Goal: Transaction & Acquisition: Purchase product/service

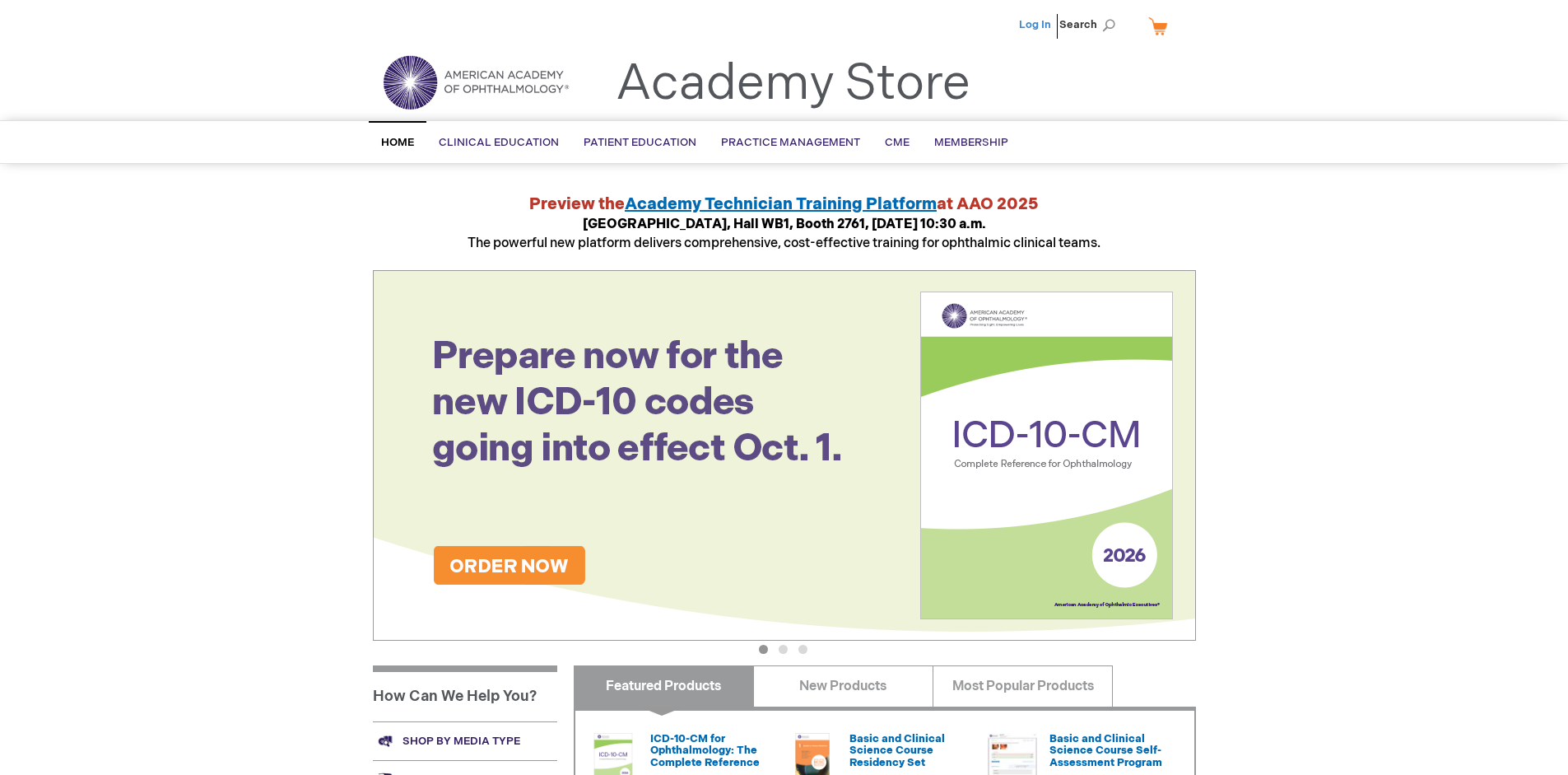
click at [1037, 25] on link "Log In" at bounding box center [1035, 25] width 32 height 13
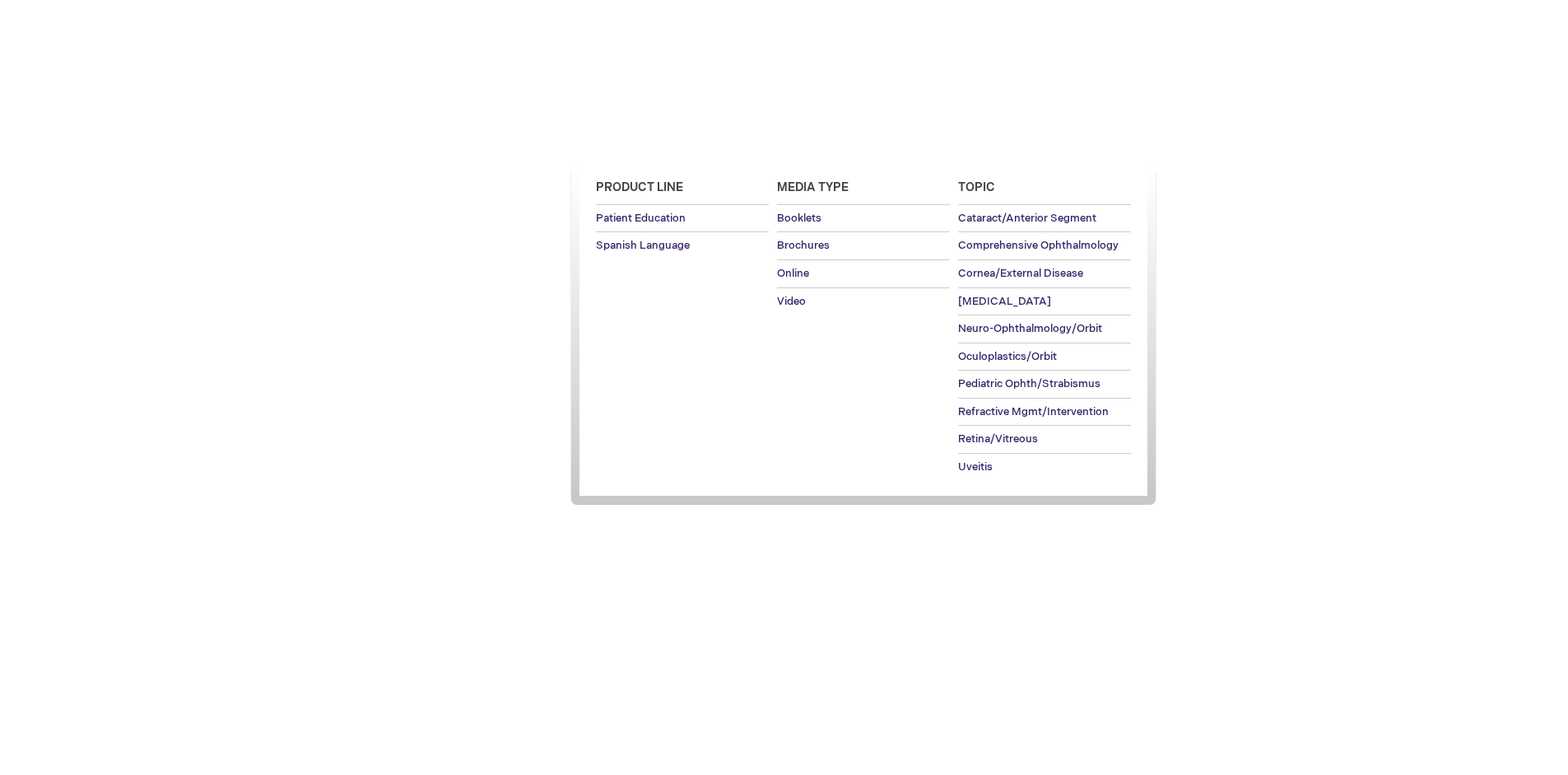
click at [635, 142] on span "Patient Education" at bounding box center [640, 142] width 113 height 13
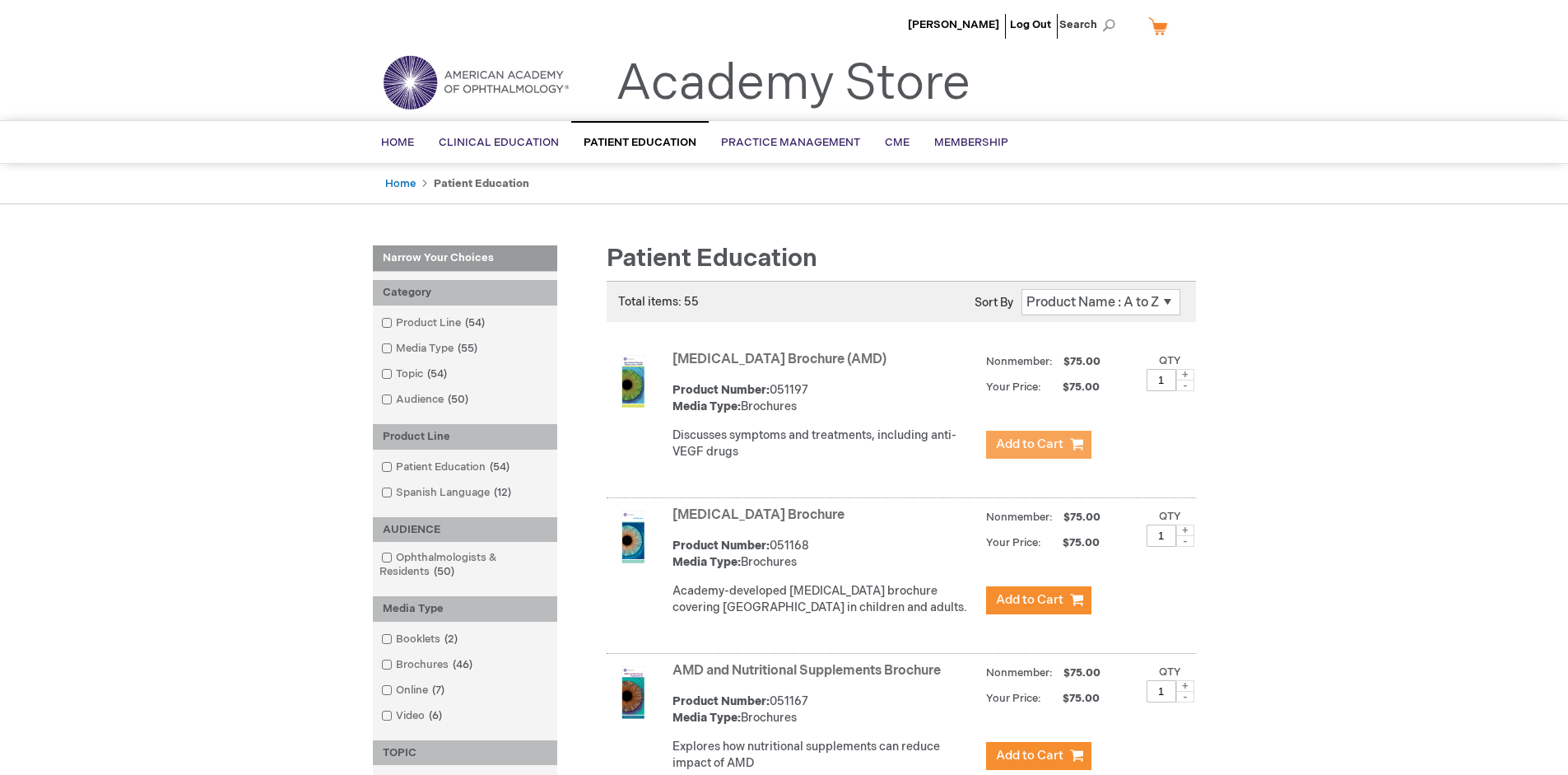
click at [1038, 445] on span "Add to Cart" at bounding box center [1029, 444] width 67 height 16
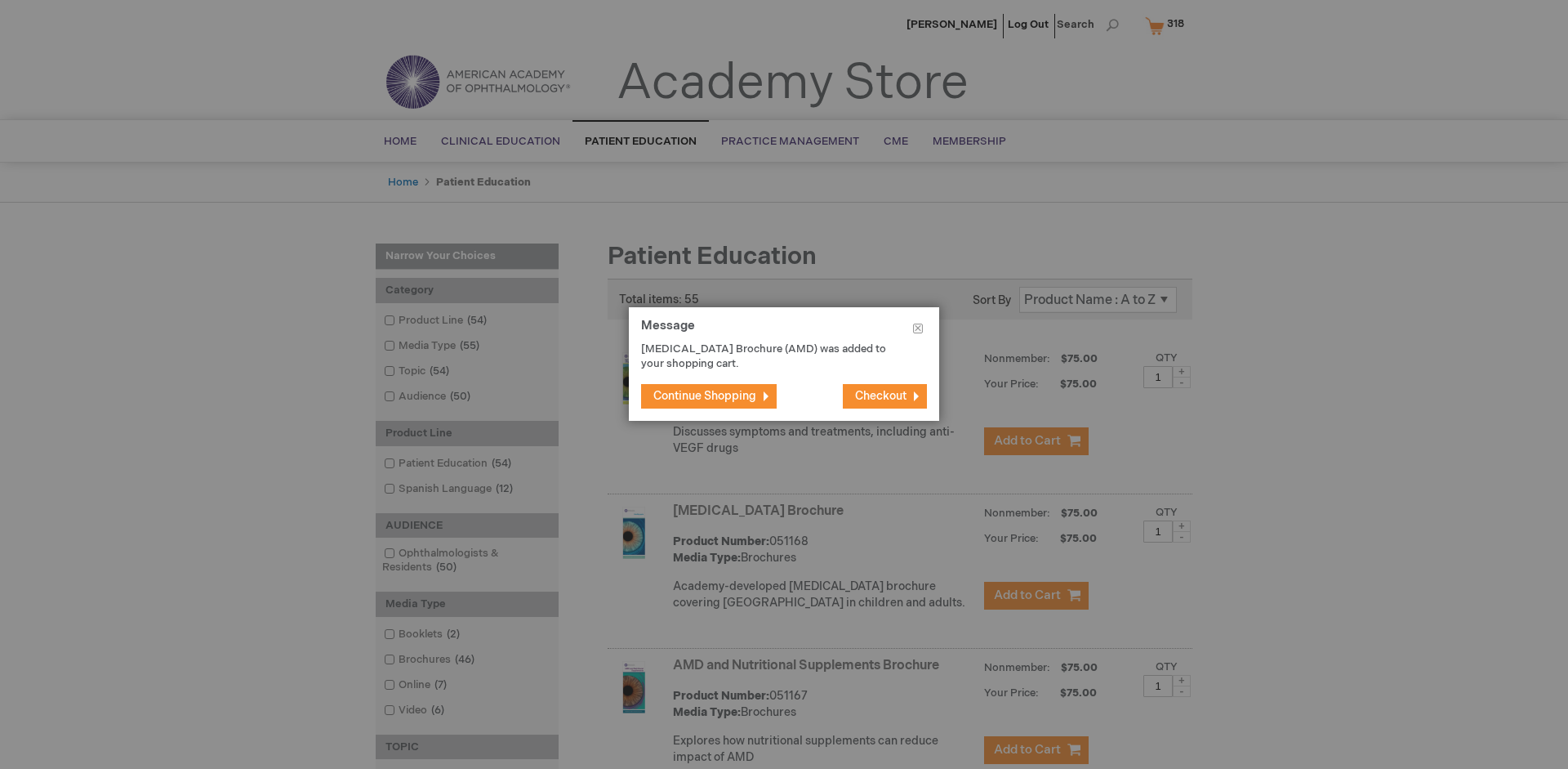
click at [705, 395] on span "Continue Shopping" at bounding box center [704, 395] width 103 height 14
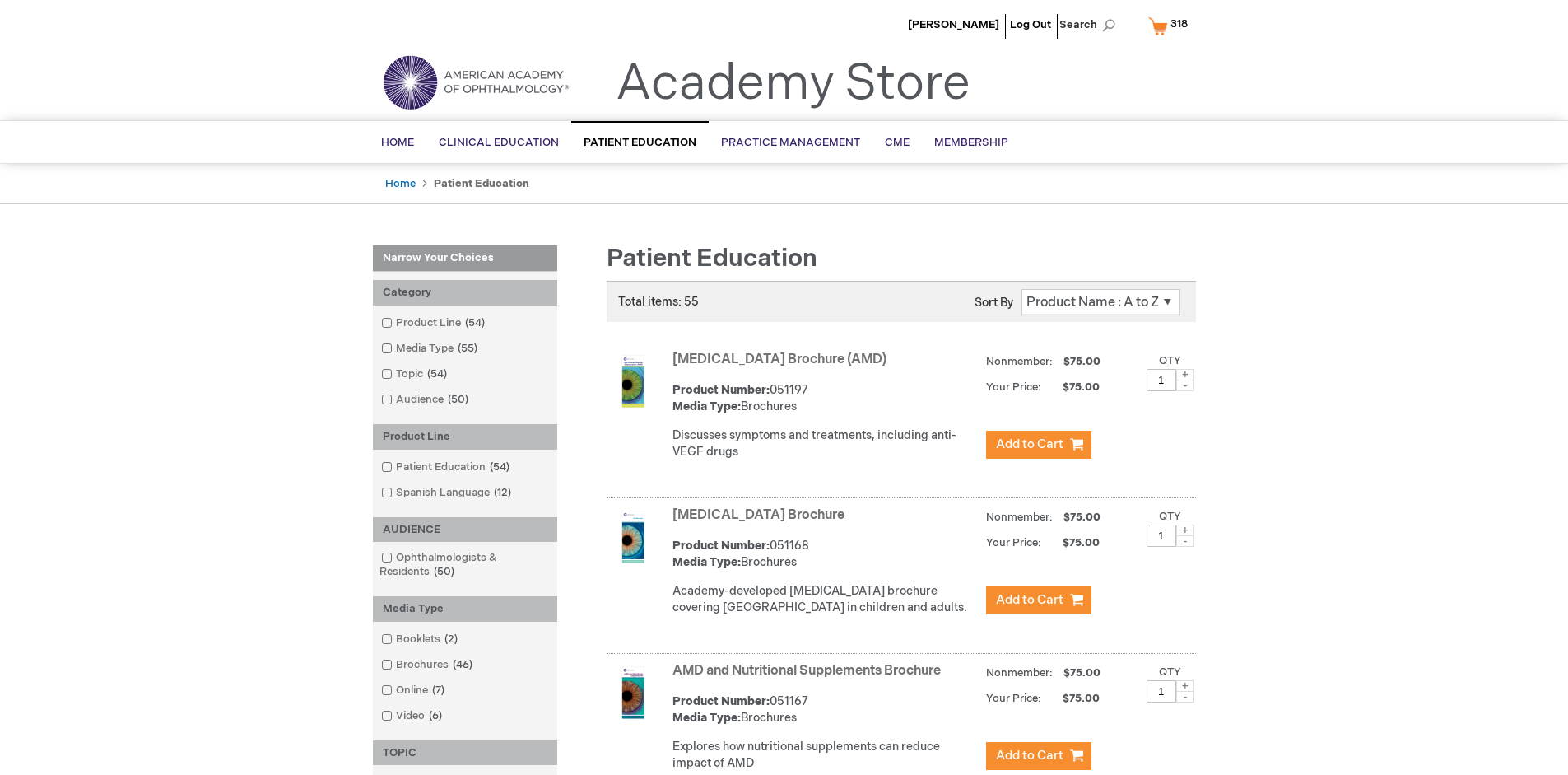
click at [810, 679] on link "AMD and Nutritional Supplements Brochure" at bounding box center [806, 670] width 269 height 16
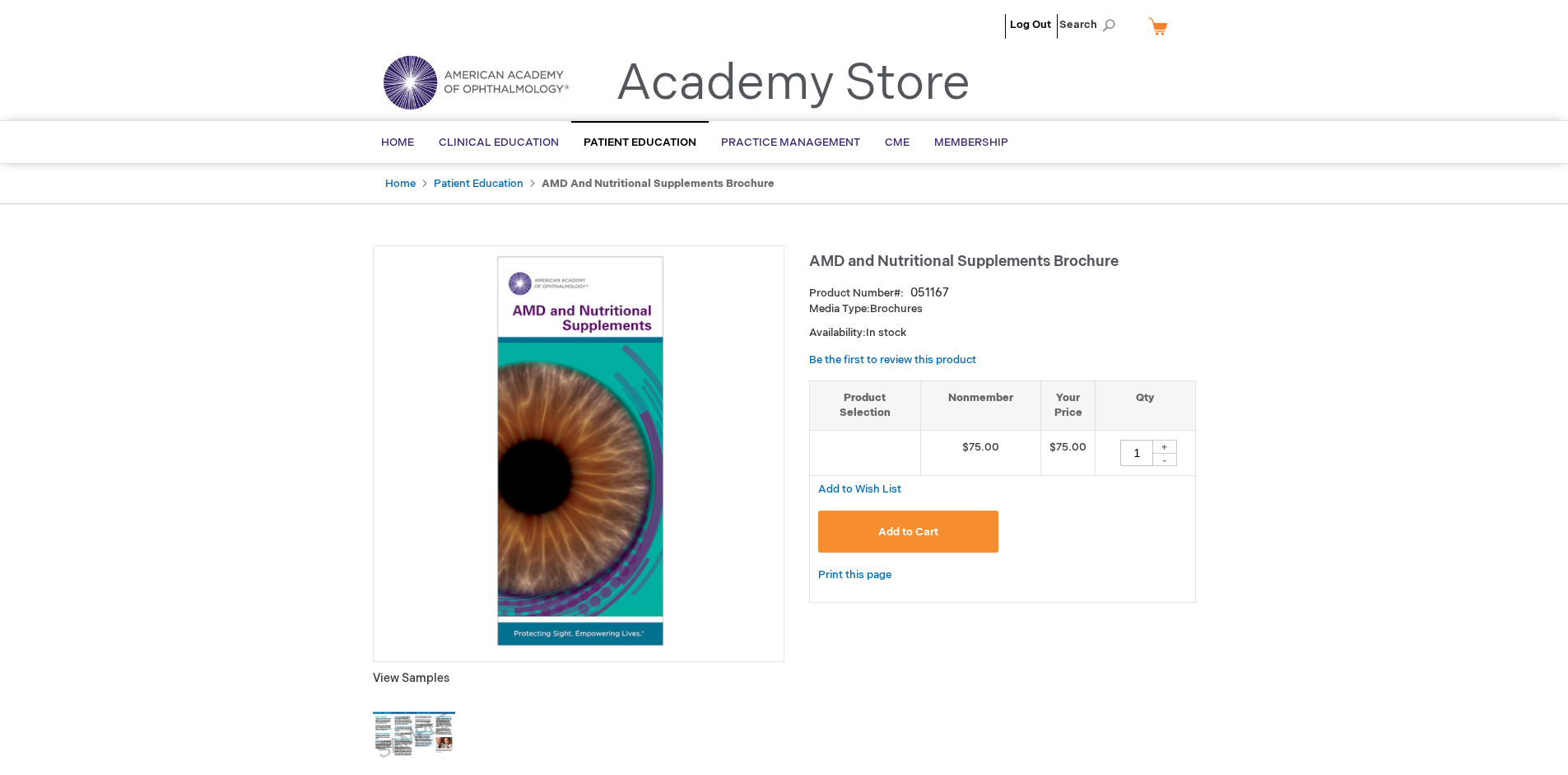
type input "1"
click at [908, 531] on span "Add to Cart" at bounding box center [909, 532] width 60 height 13
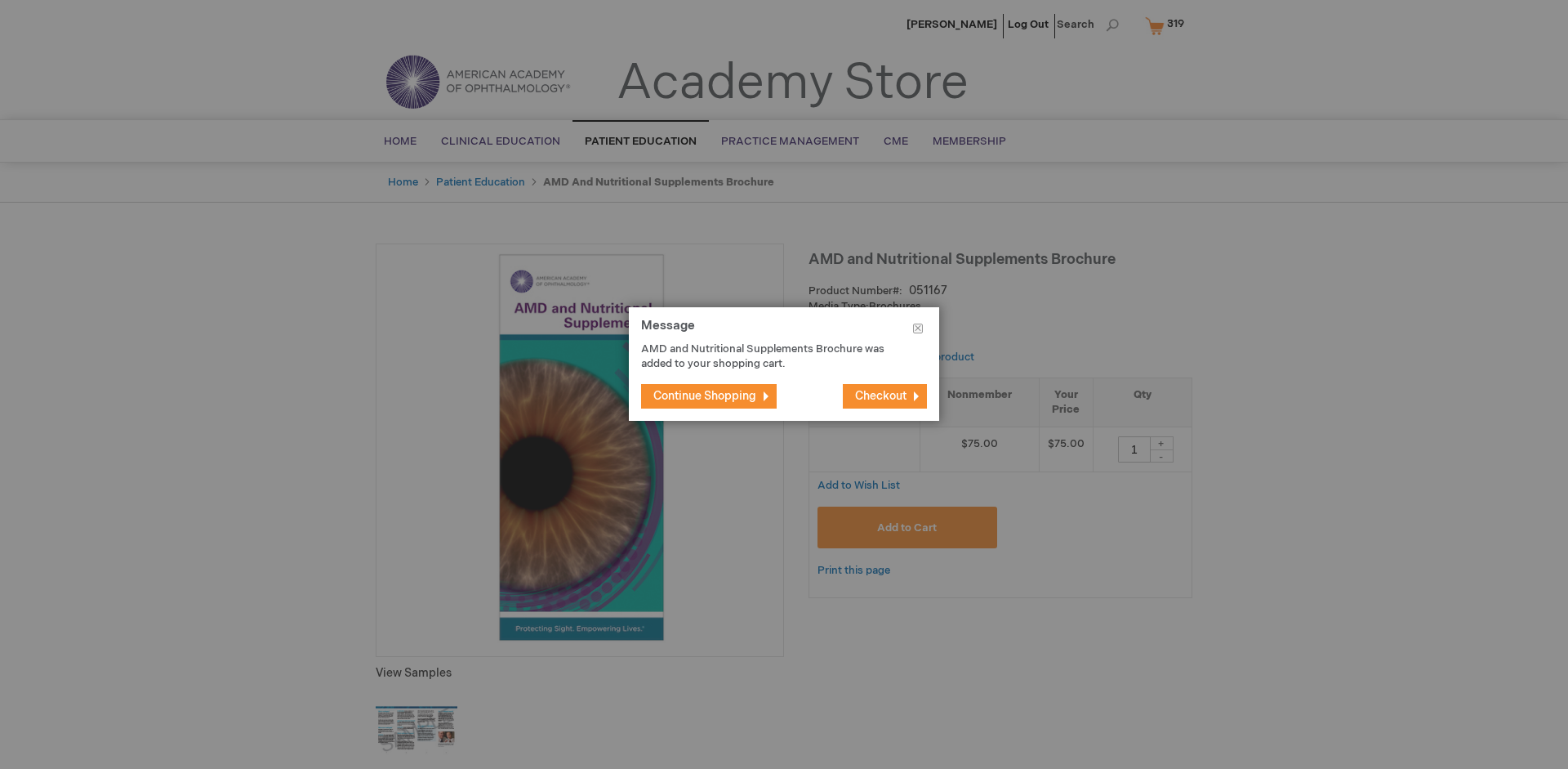
click at [705, 395] on span "Continue Shopping" at bounding box center [704, 395] width 103 height 14
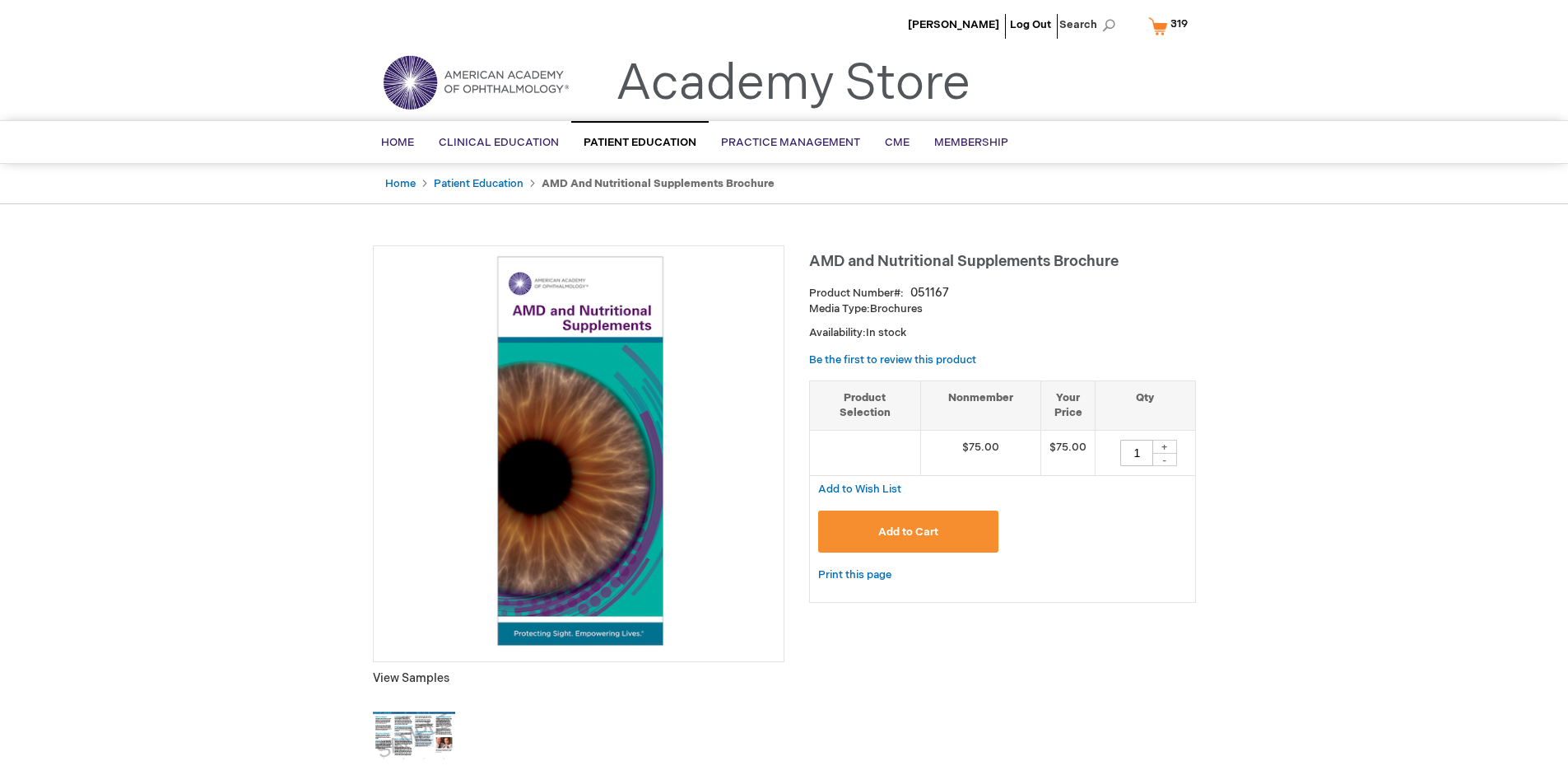
click at [1171, 26] on span "319" at bounding box center [1179, 24] width 17 height 13
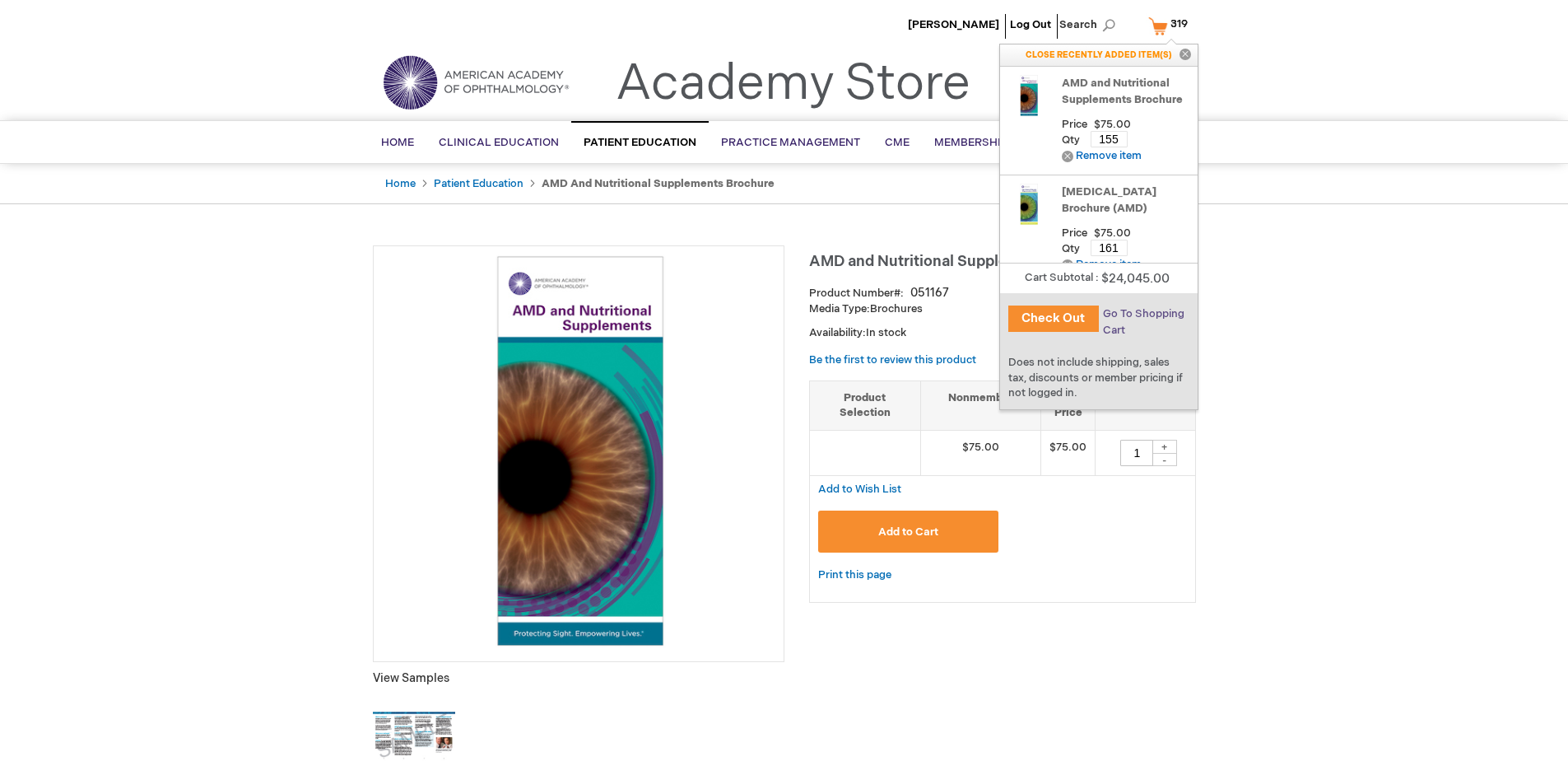
click at [1142, 313] on span "Go To Shopping Cart" at bounding box center [1144, 322] width 81 height 30
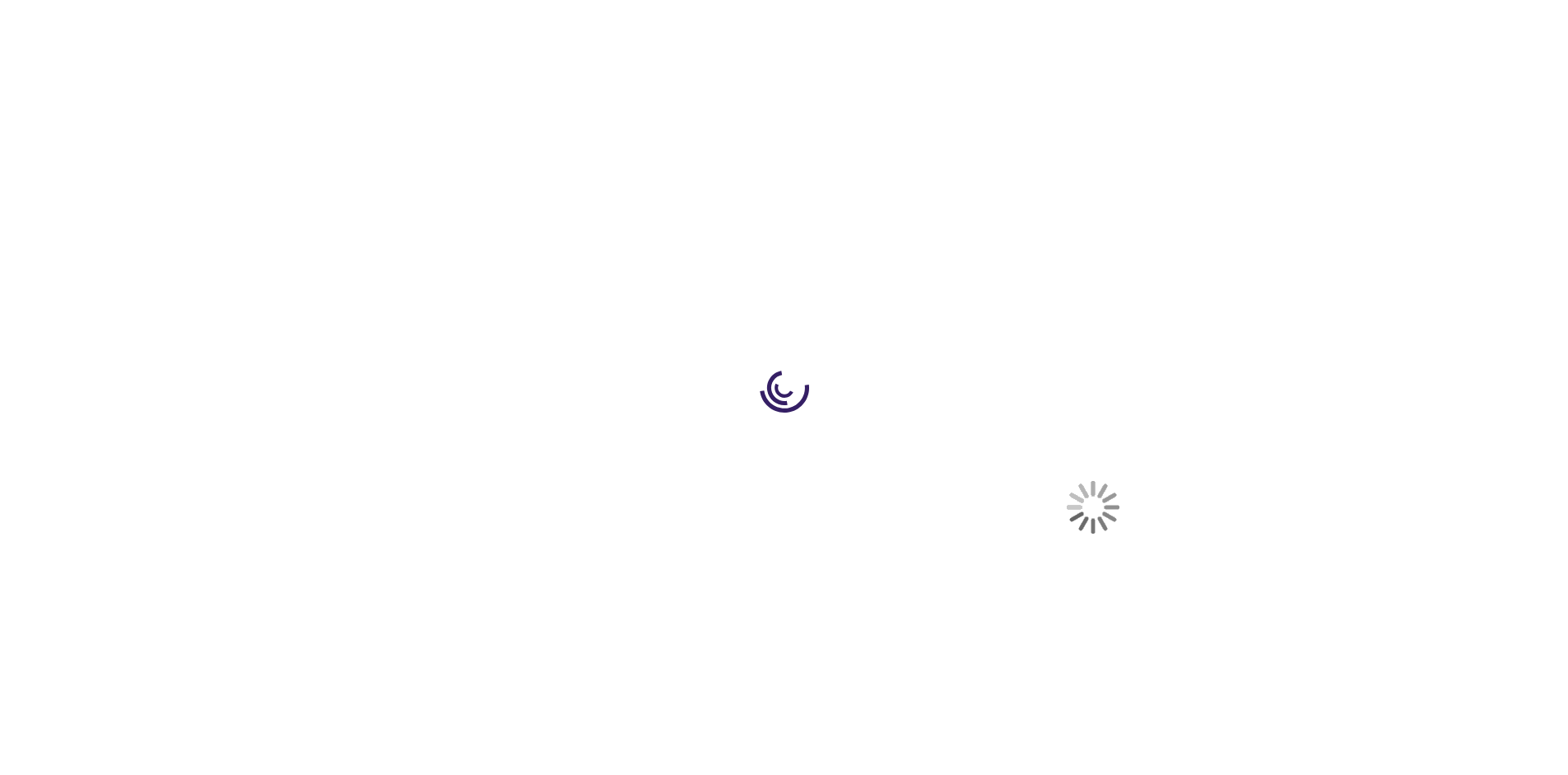
select select "US"
select select "41"
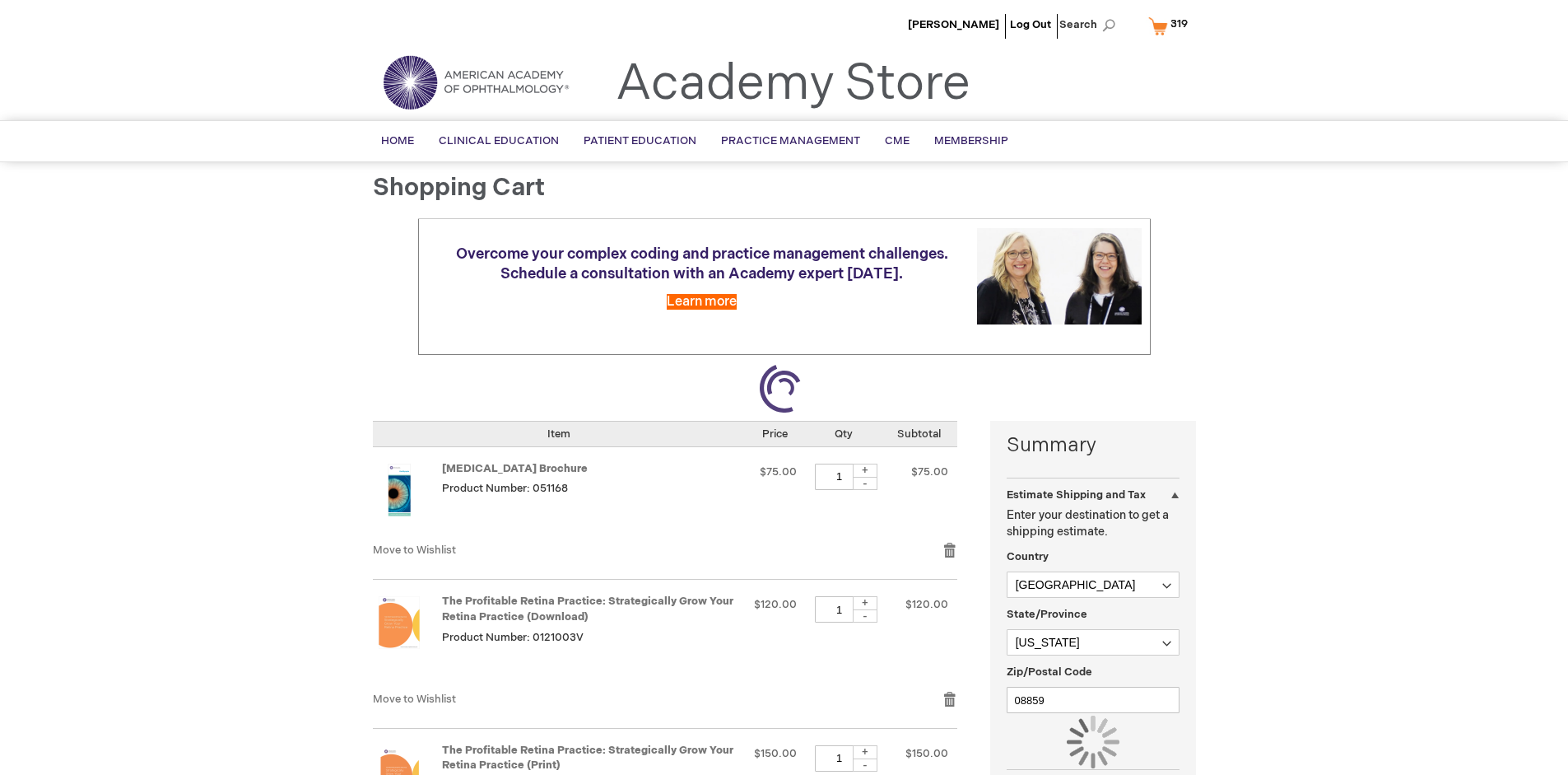
scroll to position [121, 0]
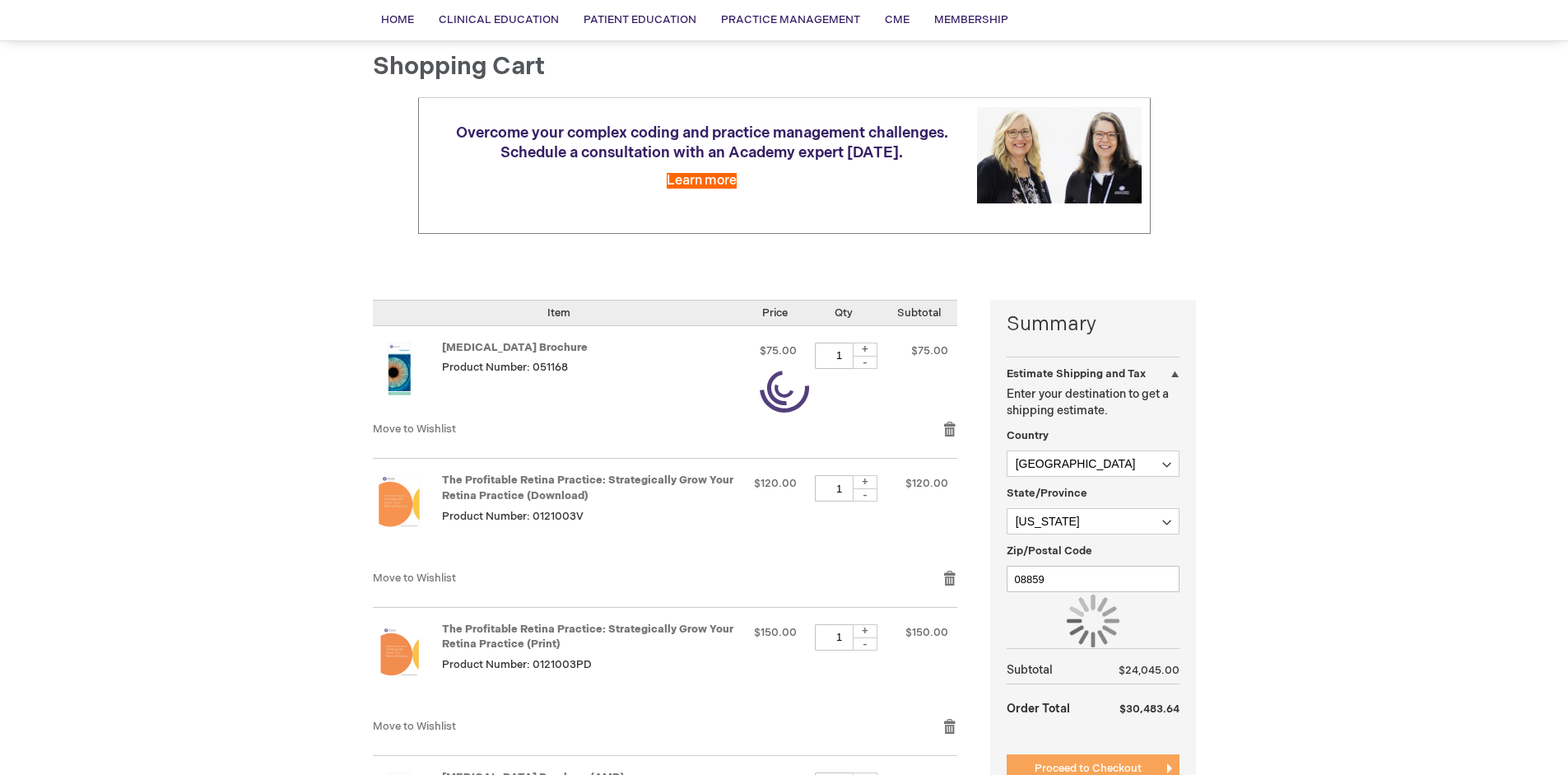
click at [1087, 768] on span "Proceed to Checkout" at bounding box center [1088, 768] width 107 height 13
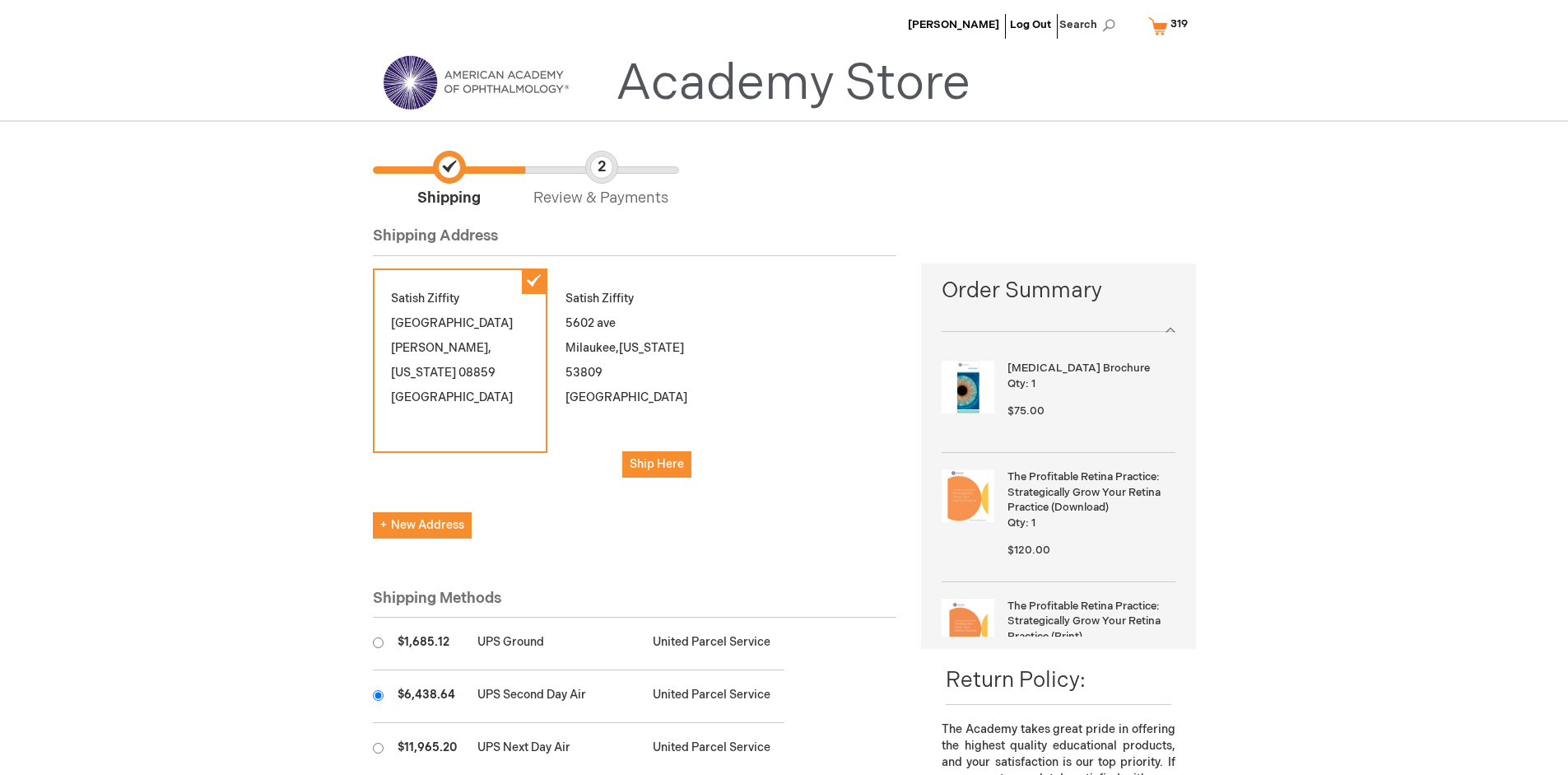
click at [378, 695] on input "radio" at bounding box center [378, 695] width 11 height 11
